Goal: Information Seeking & Learning: Learn about a topic

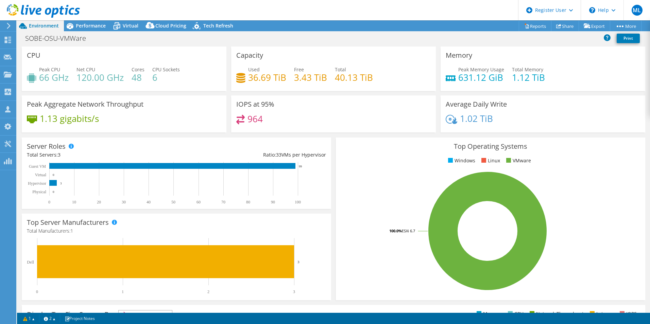
select select "USD"
click at [129, 27] on span "Virtual" at bounding box center [131, 25] width 16 height 6
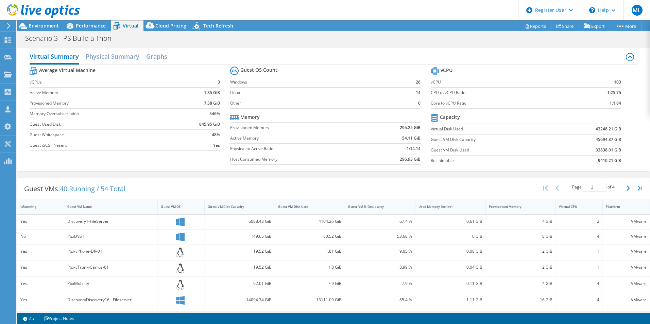
click at [296, 206] on div "Guest VM Disk Used" at bounding box center [306, 207] width 56 height 4
click at [316, 205] on div "Guest VM Disk Used" at bounding box center [306, 207] width 56 height 4
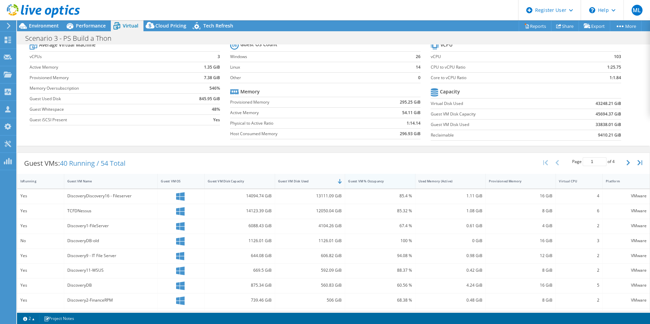
scroll to position [68, 0]
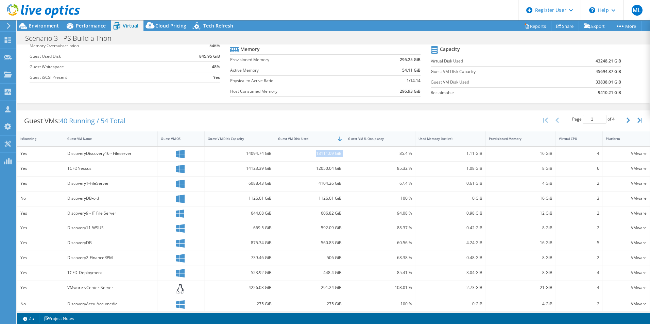
drag, startPoint x: 311, startPoint y: 154, endPoint x: 343, endPoint y: 154, distance: 32.3
click at [343, 154] on div "Yes DiscoveryDiscovery16 - Fileserver 14094.74 GiB 13111.09 GiB 85.4 % 1.11 GiB…" at bounding box center [333, 154] width 632 height 15
drag, startPoint x: 343, startPoint y: 154, endPoint x: 338, endPoint y: 156, distance: 5.3
click at [338, 156] on div "13111.09 GiB" at bounding box center [310, 153] width 64 height 7
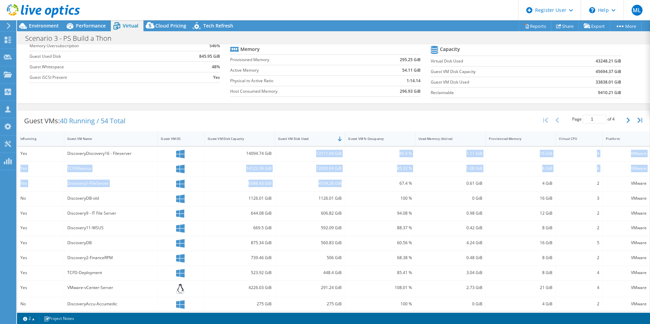
drag, startPoint x: 311, startPoint y: 154, endPoint x: 340, endPoint y: 183, distance: 40.6
click at [340, 183] on div "Yes DiscoveryDiscovery16 - Fileserver 14094.74 GiB 13111.09 GiB 85.4 % 1.11 GiB…" at bounding box center [333, 260] width 632 height 226
click at [340, 183] on div "4104.26 GiB" at bounding box center [310, 184] width 70 height 15
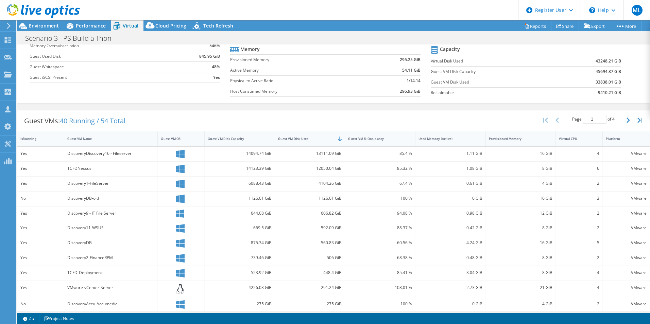
drag, startPoint x: 273, startPoint y: 120, endPoint x: 247, endPoint y: 99, distance: 33.9
click at [254, 103] on div "Virtual Summary Physical Summary Graphs Average Virtual Machine vCPUs 3 Active …" at bounding box center [333, 177] width 633 height 401
click at [86, 26] on span "Performance" at bounding box center [91, 25] width 30 height 6
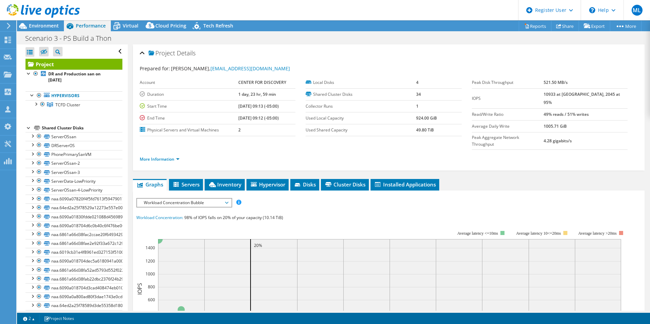
scroll to position [0, 0]
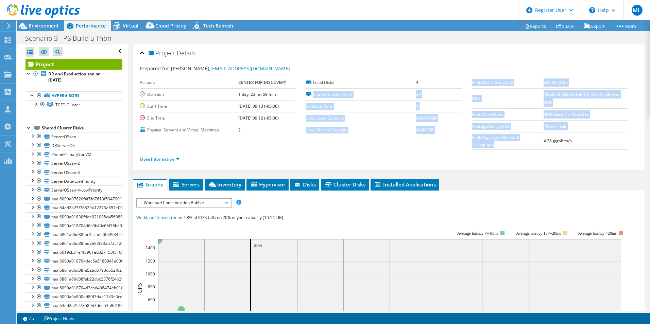
drag, startPoint x: 416, startPoint y: 81, endPoint x: 554, endPoint y: 125, distance: 145.5
click at [554, 125] on section "Prepared for: Suresh Sakkeri, ssakkeri@tcfd.org Account CENTER FOR DISCOVERY Du…" at bounding box center [389, 117] width 498 height 104
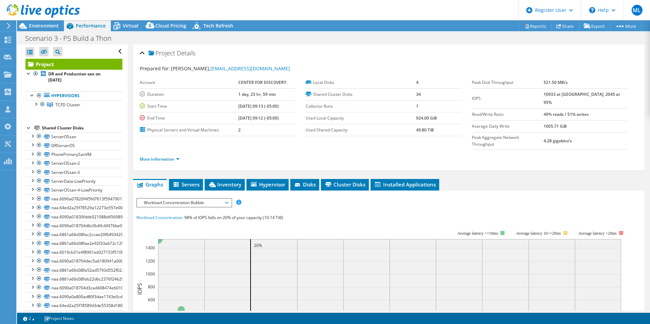
drag, startPoint x: 554, startPoint y: 125, endPoint x: 585, endPoint y: 141, distance: 34.2
click at [585, 154] on ul "More Information" at bounding box center [389, 158] width 498 height 9
